Goal: Information Seeking & Learning: Understand process/instructions

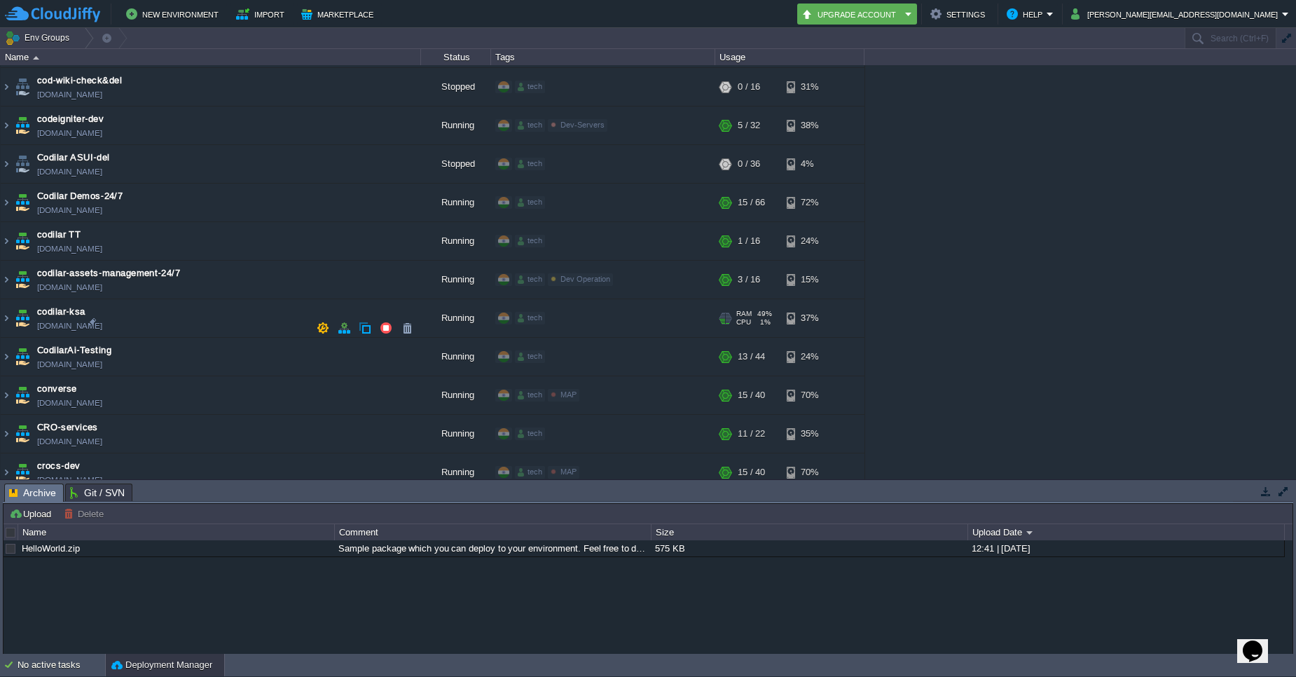
scroll to position [568, 0]
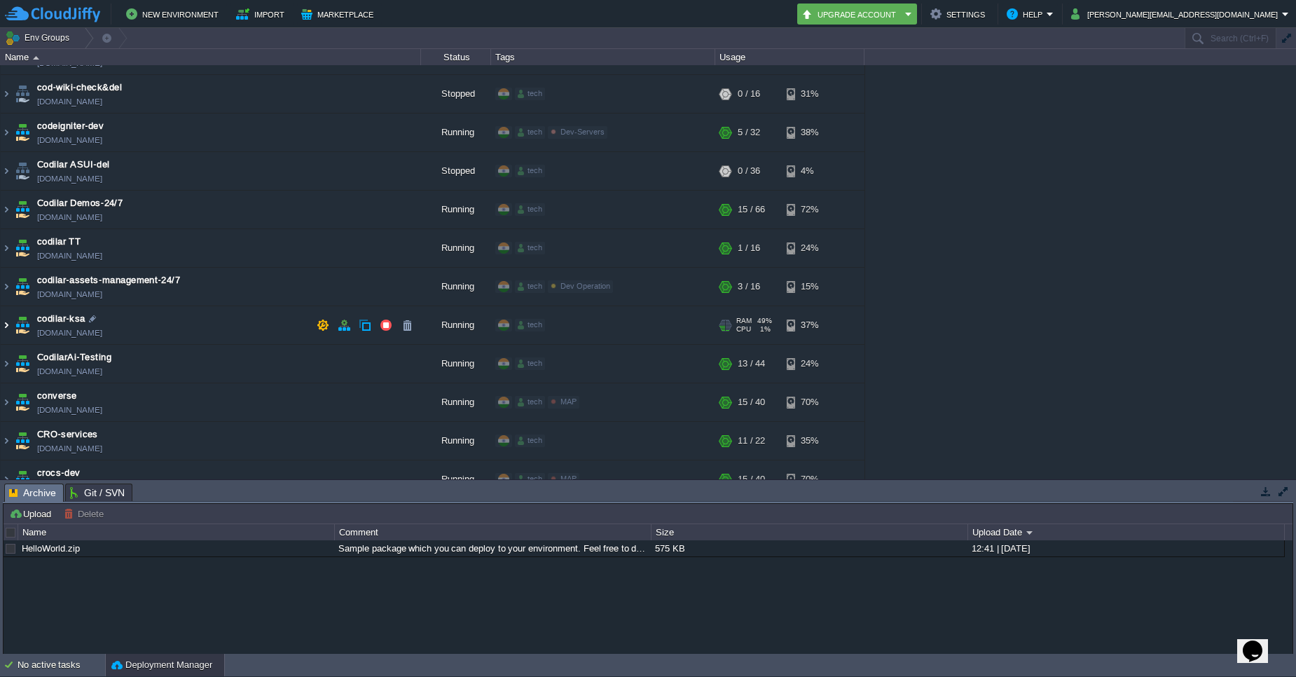
click at [4, 327] on img at bounding box center [6, 325] width 11 height 38
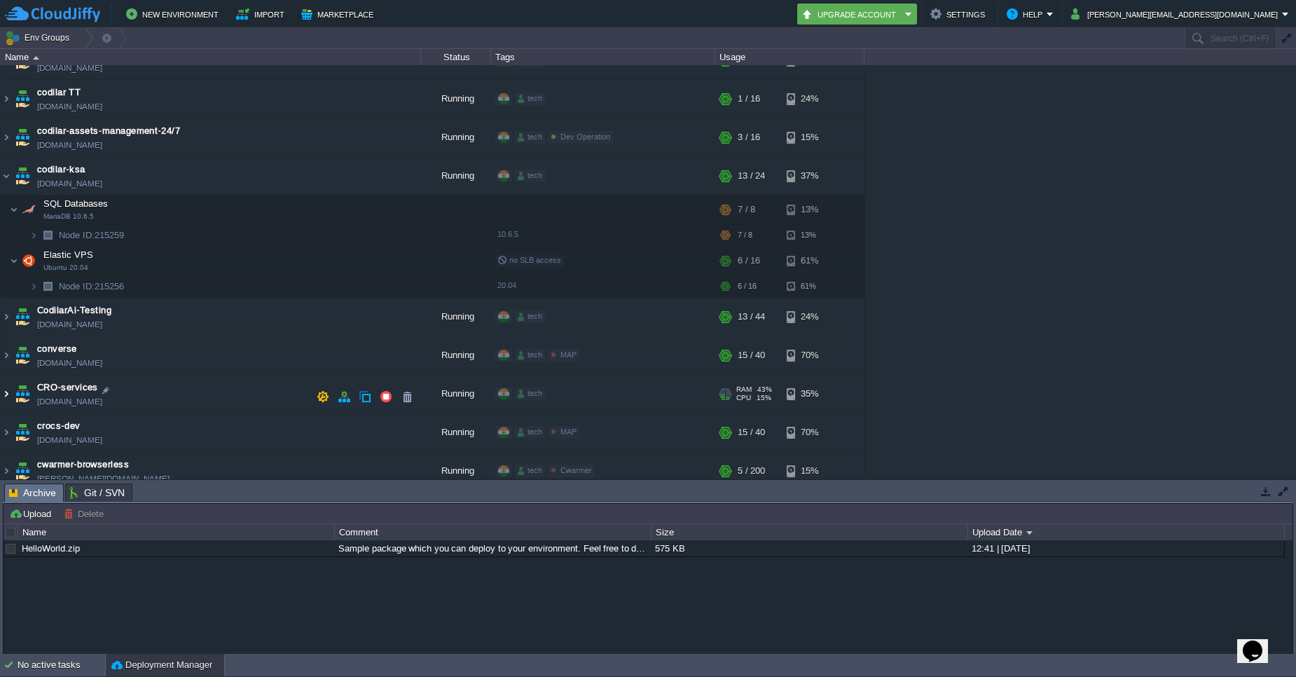
scroll to position [712, 0]
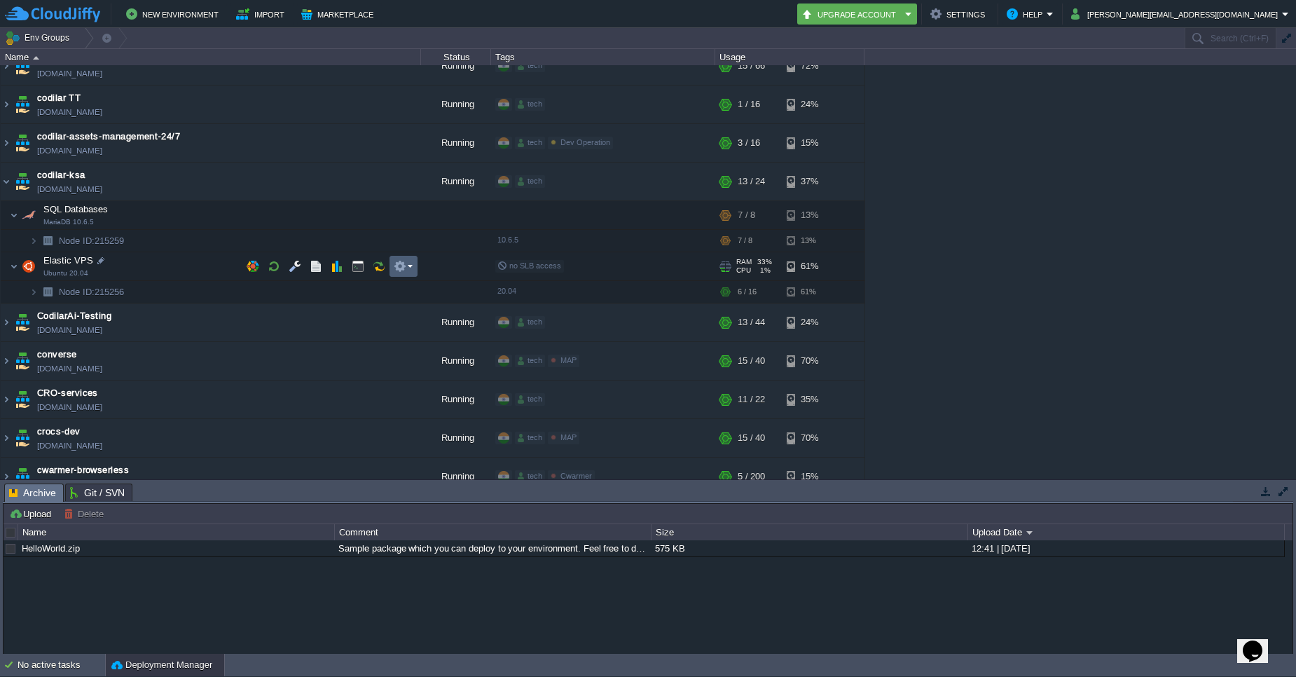
click at [410, 269] on em at bounding box center [403, 266] width 19 height 13
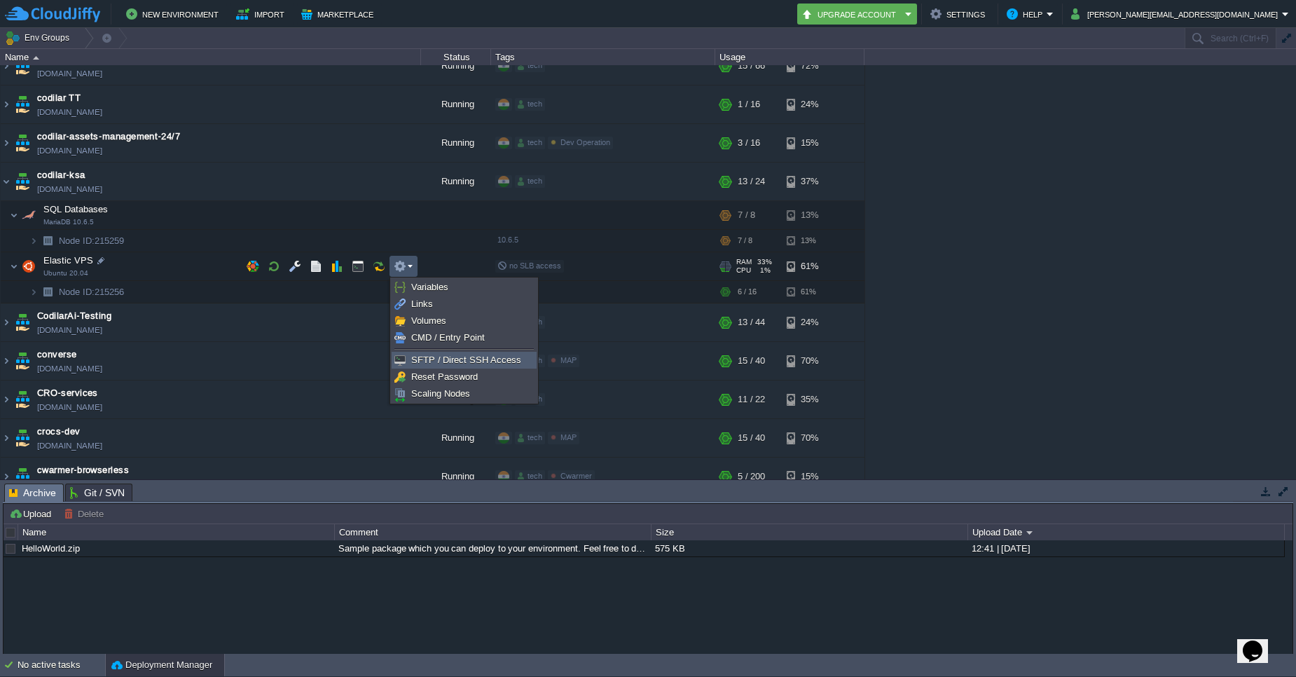
click at [425, 361] on span "SFTP / Direct SSH Access" at bounding box center [466, 359] width 110 height 11
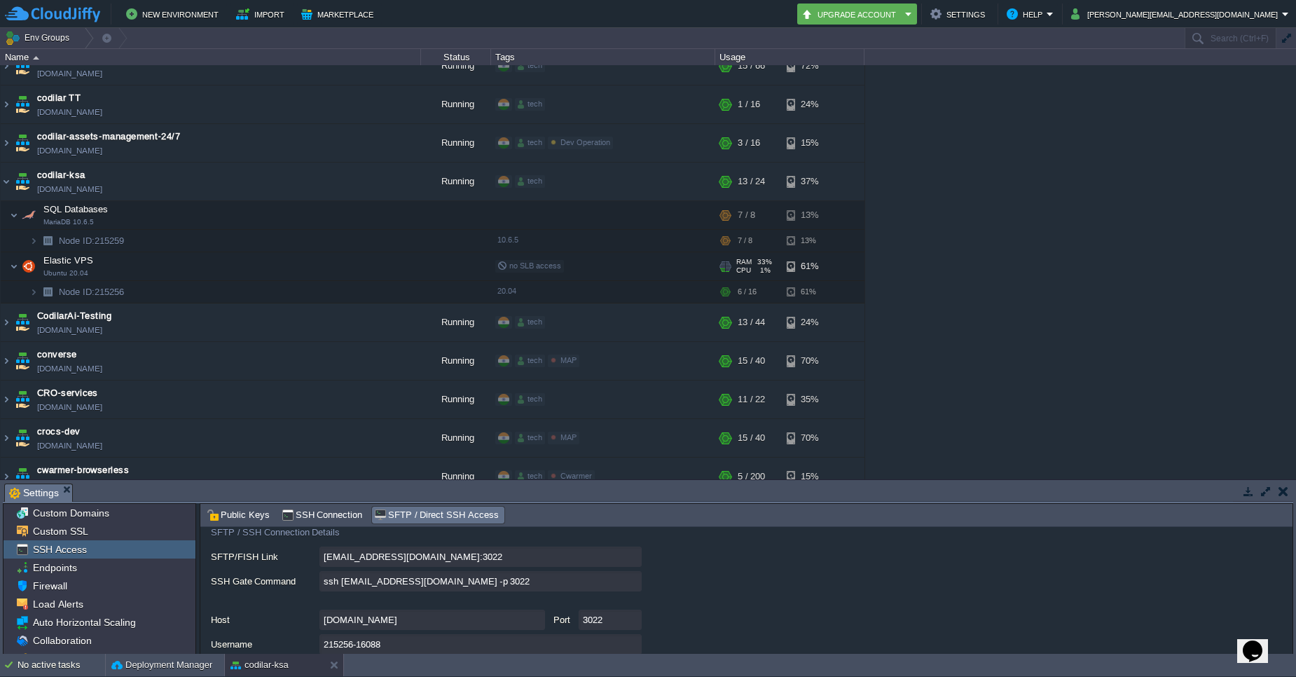
scroll to position [88, 0]
click at [628, 586] on input "ssh [EMAIL_ADDRESS][DOMAIN_NAME] -p 3022" at bounding box center [480, 583] width 322 height 20
click at [8, 186] on img at bounding box center [6, 182] width 11 height 38
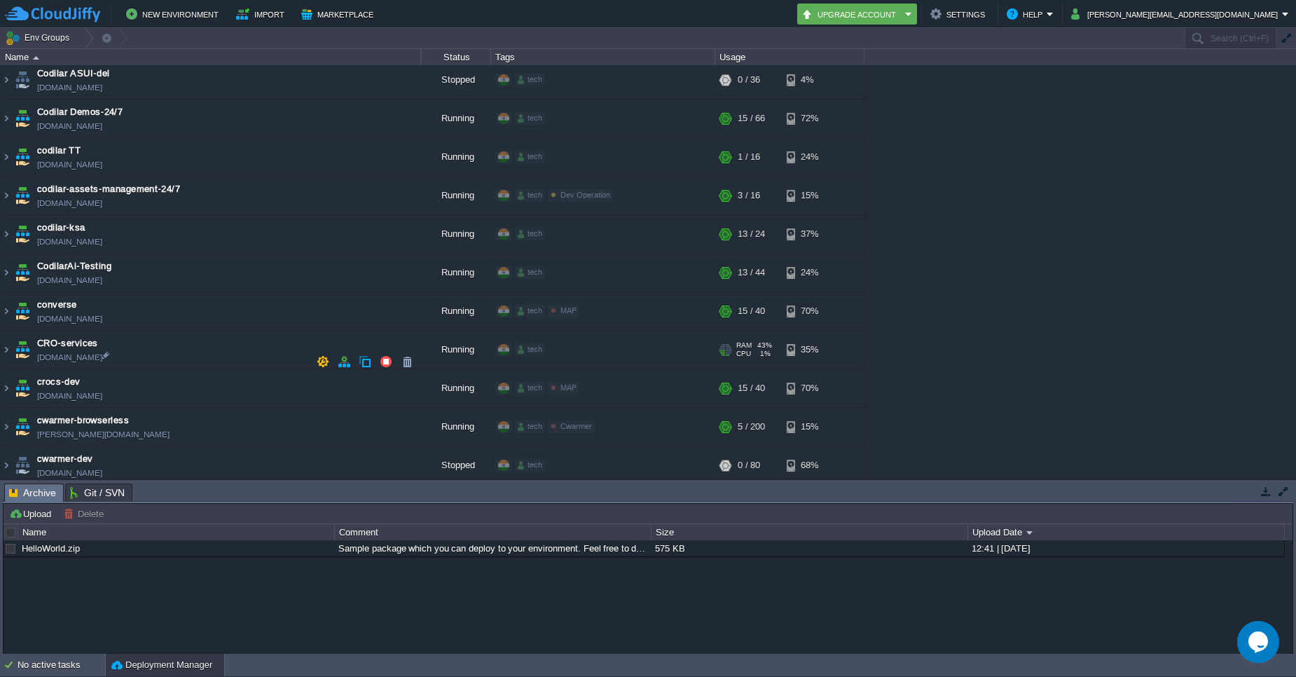
scroll to position [652, 0]
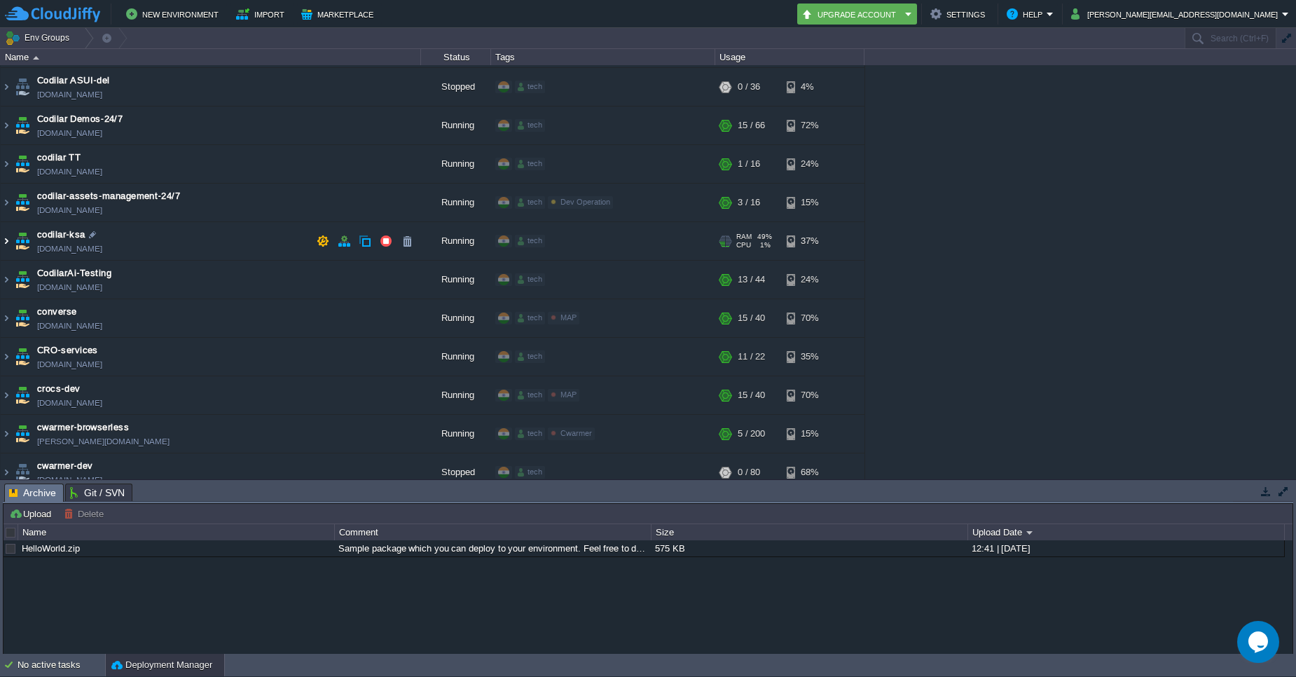
click at [6, 237] on img at bounding box center [6, 241] width 11 height 38
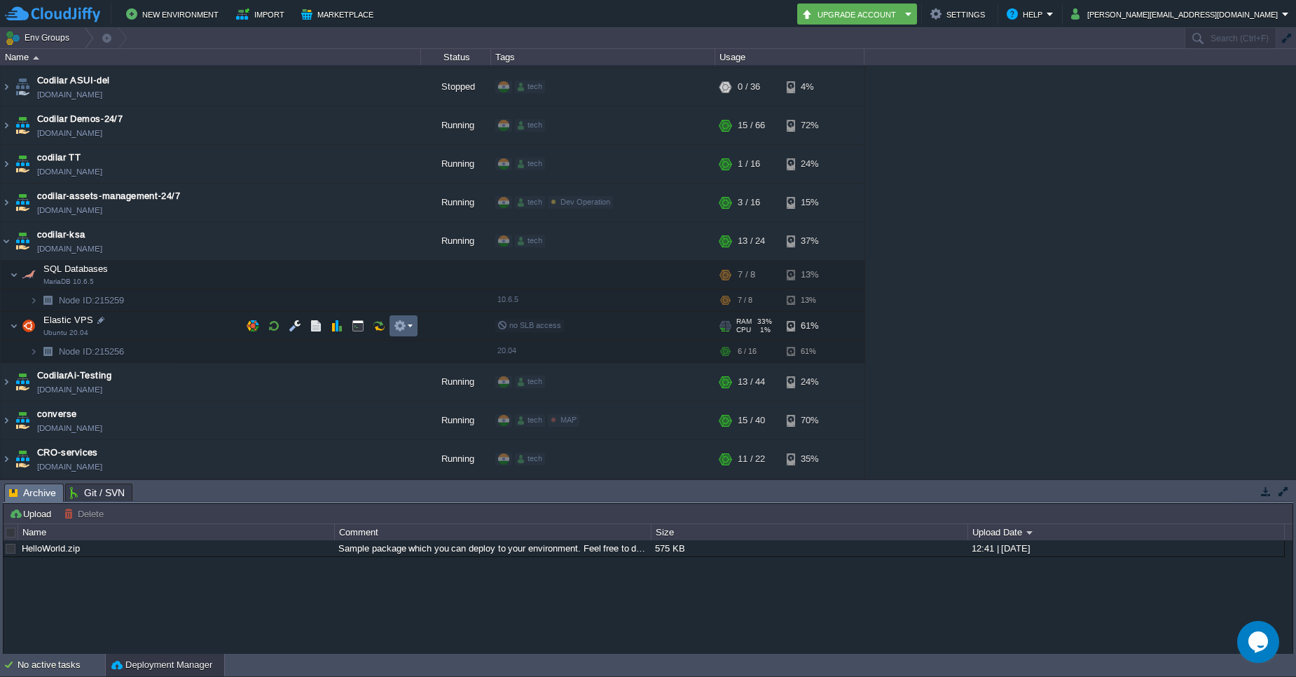
click at [412, 326] on em at bounding box center [403, 325] width 19 height 13
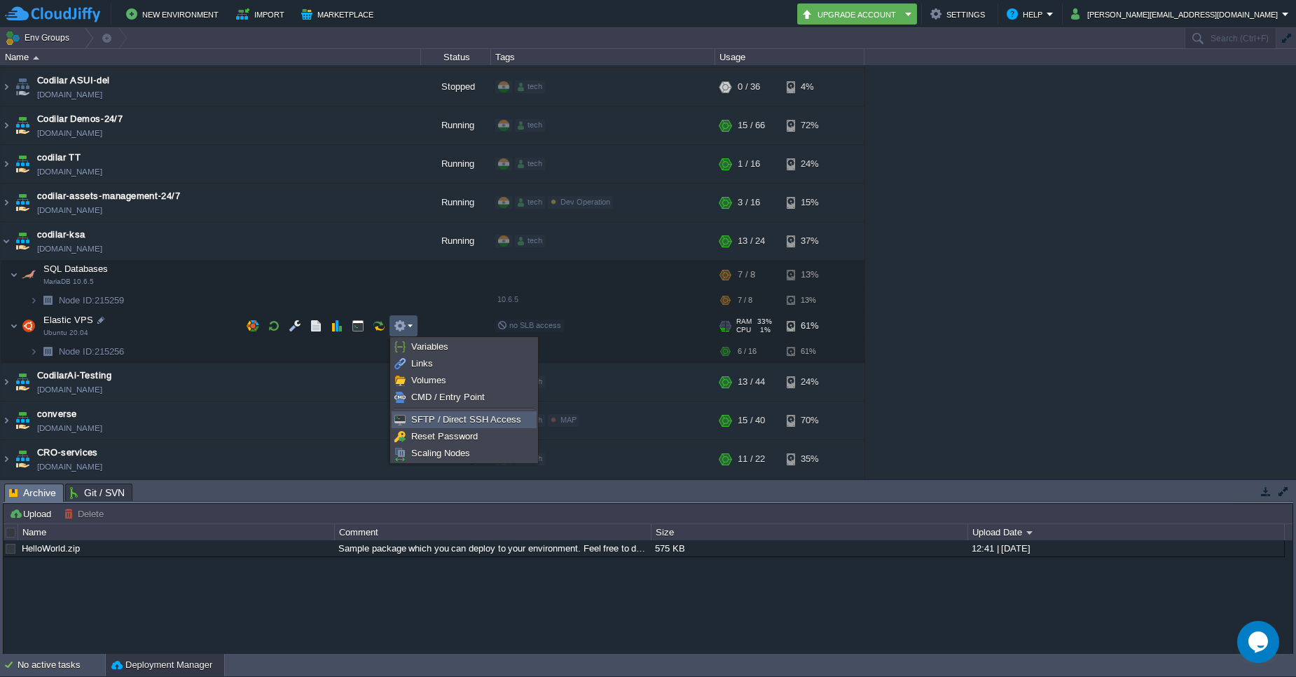
click at [419, 419] on span "SFTP / Direct SSH Access" at bounding box center [466, 419] width 110 height 11
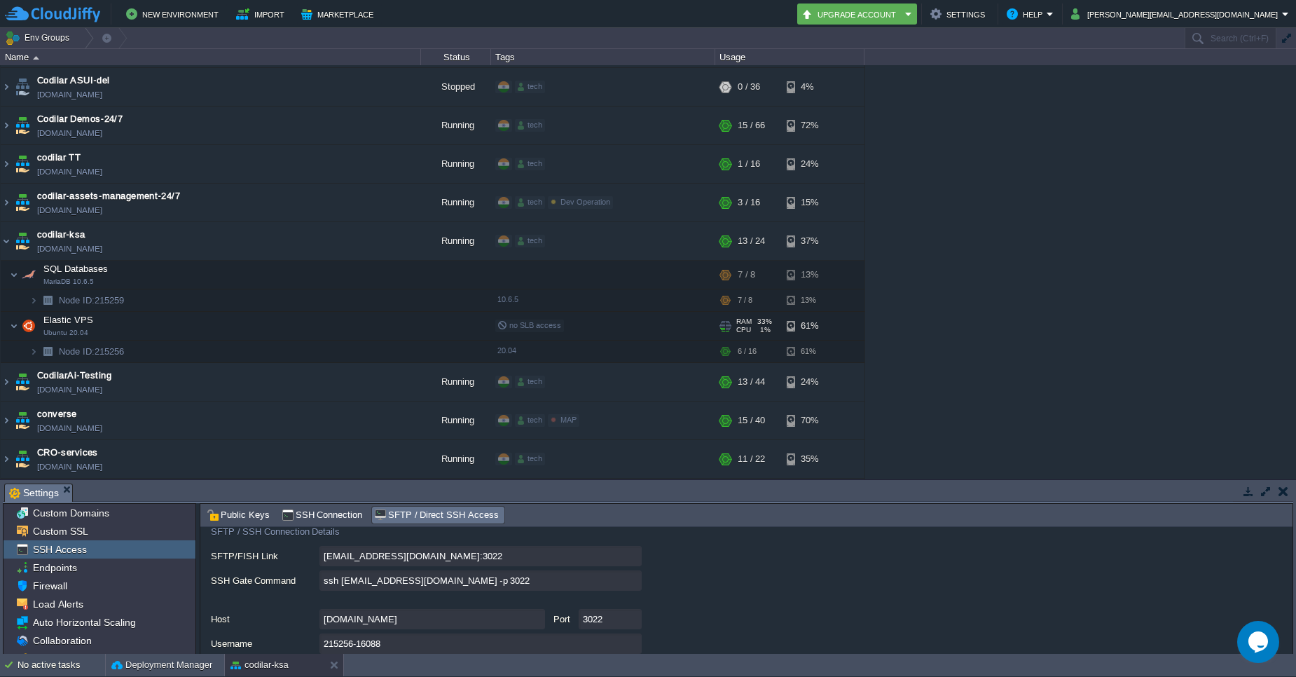
scroll to position [91, 0]
click at [625, 581] on input "ssh [EMAIL_ADDRESS][DOMAIN_NAME] -p 3022" at bounding box center [480, 580] width 322 height 20
